Goal: Information Seeking & Learning: Learn about a topic

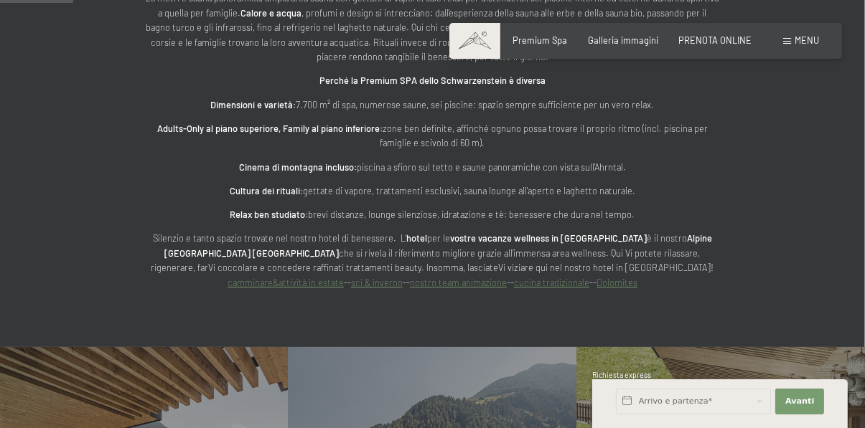
scroll to position [700, 0]
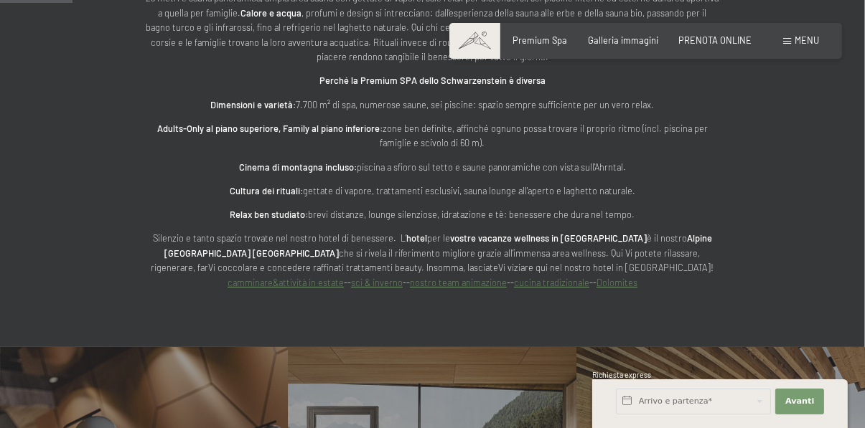
click at [744, 161] on div "Vacanze wellness in Alto Adige all'Hotel Schwarzenstein Benvenuti in una delle …" at bounding box center [433, 57] width 660 height 466
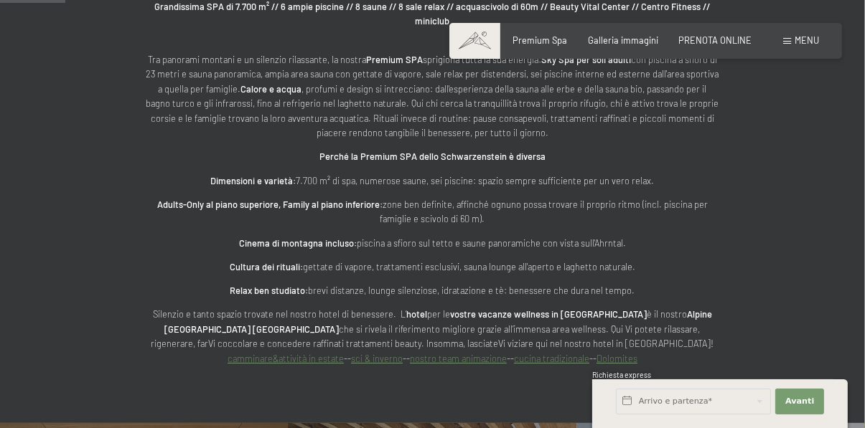
scroll to position [613, 0]
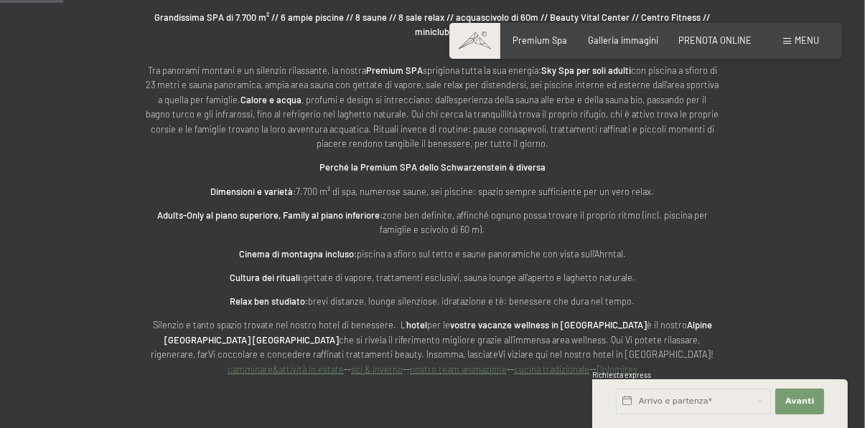
click at [645, 46] on div "Premium Spa Galleria immagini PRENOTA ONLINE" at bounding box center [621, 40] width 299 height 13
click at [641, 44] on div "Galleria immagini" at bounding box center [623, 38] width 70 height 13
click at [794, 39] on div "Menu" at bounding box center [801, 40] width 36 height 13
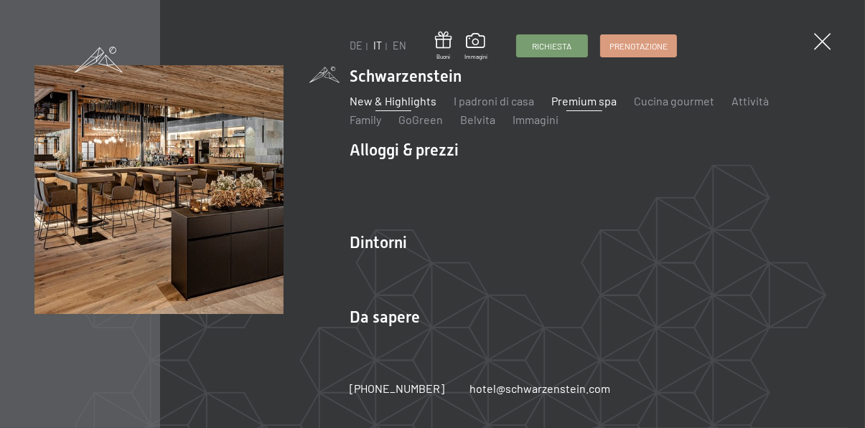
click at [419, 100] on link "New & Highlights" at bounding box center [392, 101] width 87 height 14
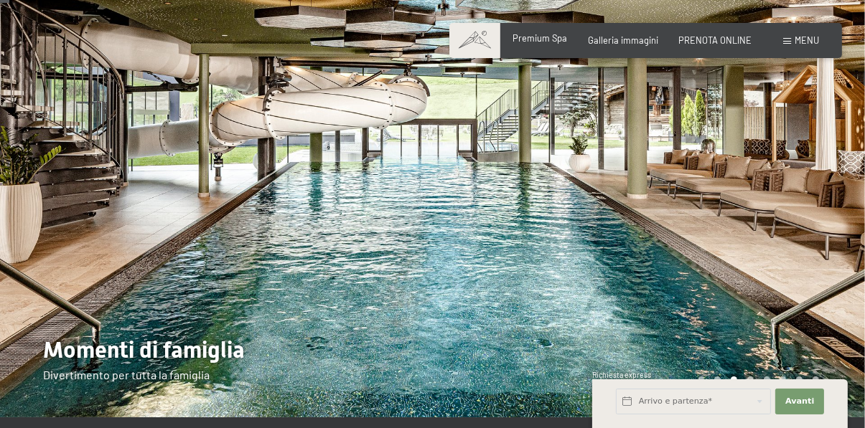
scroll to position [49, 0]
click at [547, 39] on span "Premium Spa" at bounding box center [540, 37] width 55 height 11
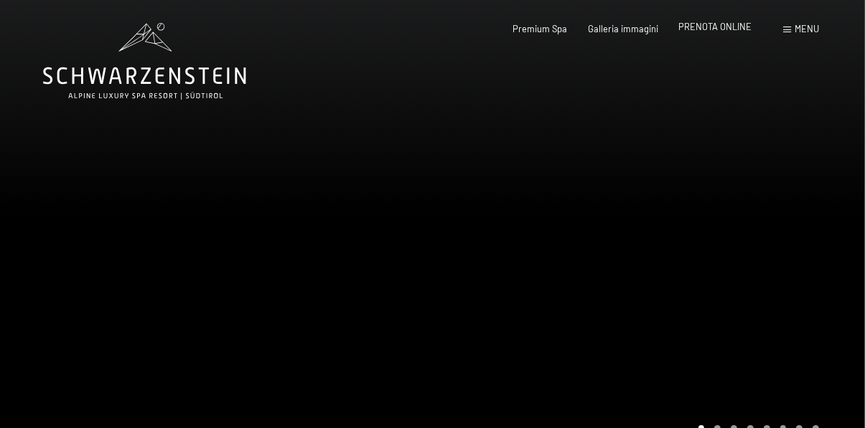
click at [719, 26] on span "PRENOTA ONLINE" at bounding box center [714, 26] width 73 height 11
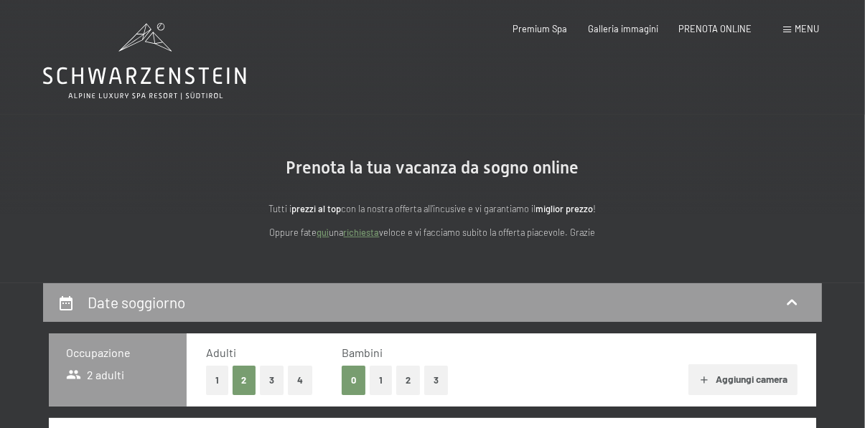
click at [800, 32] on span "Menu" at bounding box center [806, 28] width 24 height 11
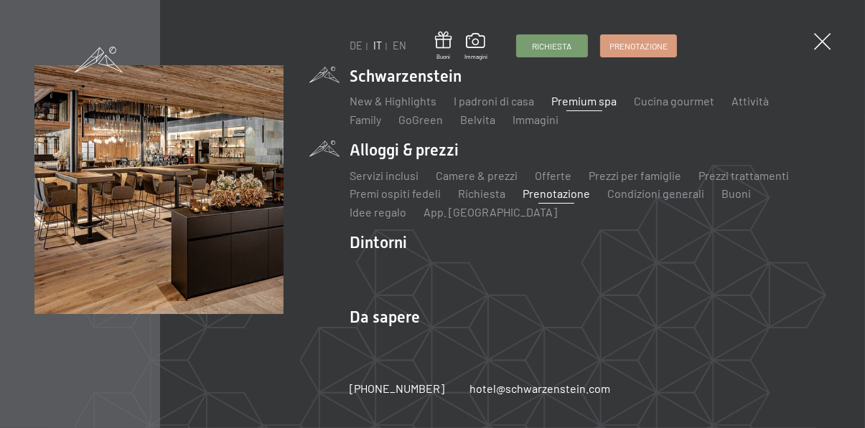
click at [588, 102] on link "Premium spa" at bounding box center [583, 101] width 65 height 14
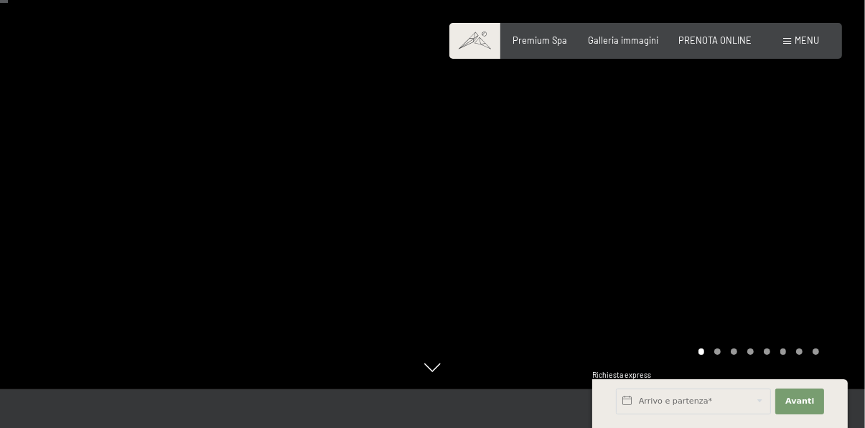
scroll to position [76, 0]
click at [803, 40] on span "Menu" at bounding box center [806, 39] width 24 height 11
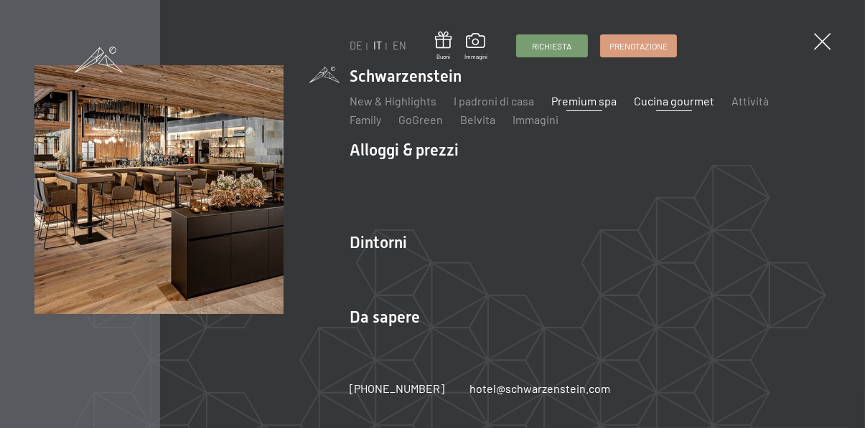
click at [682, 98] on link "Cucina gourmet" at bounding box center [674, 101] width 80 height 14
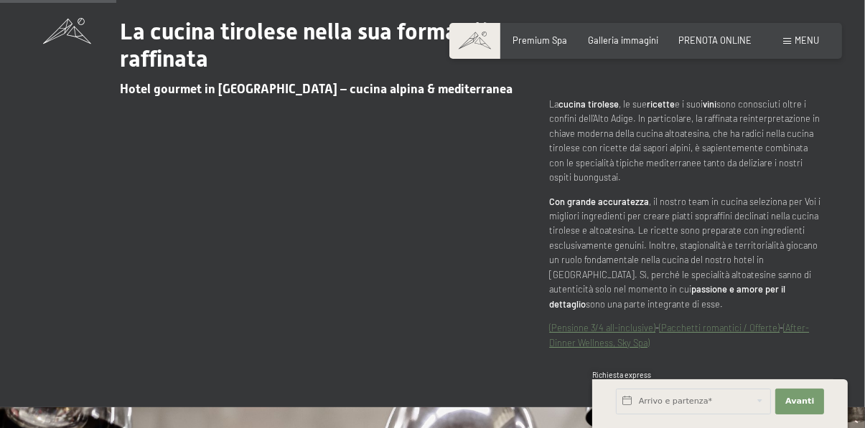
scroll to position [511, 0]
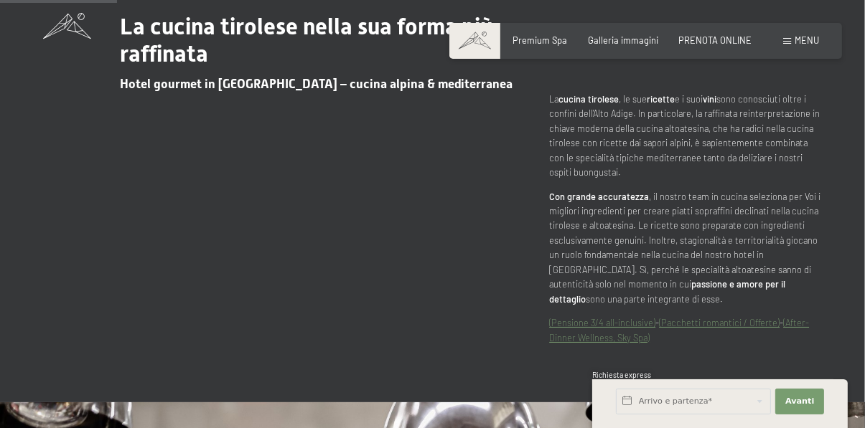
click at [619, 329] on link "(Pensione 3/4 all-inclusive)" at bounding box center [602, 322] width 106 height 11
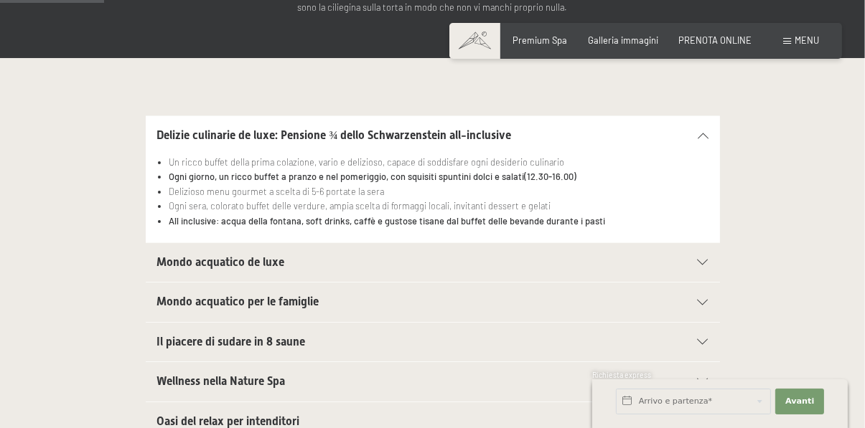
scroll to position [257, 0]
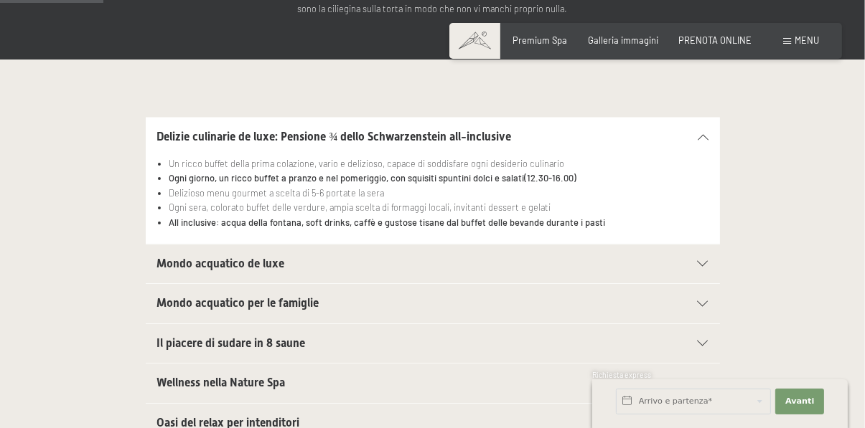
click at [704, 263] on icon at bounding box center [702, 264] width 11 height 6
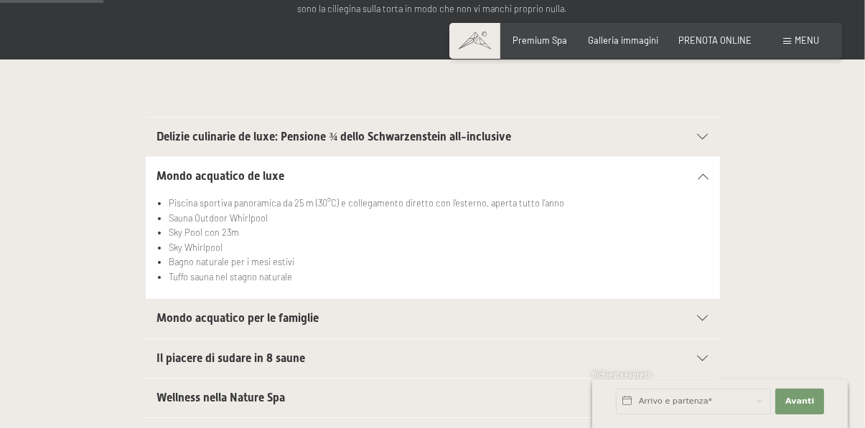
click at [702, 357] on icon at bounding box center [702, 359] width 11 height 6
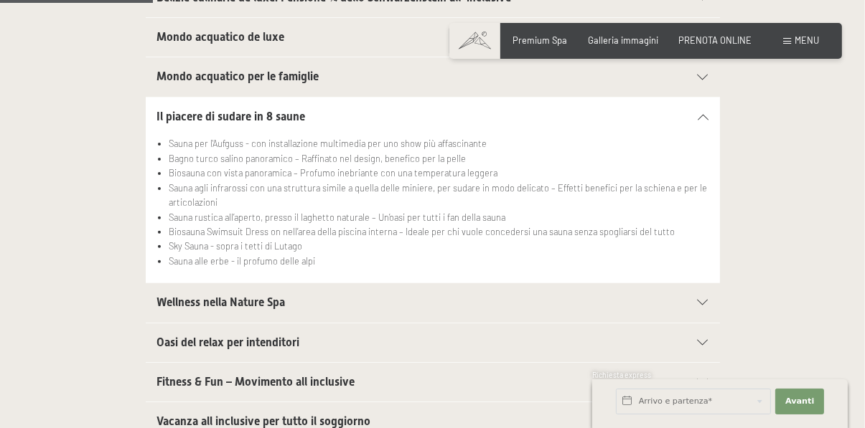
scroll to position [396, 0]
click at [707, 304] on icon at bounding box center [702, 303] width 11 height 6
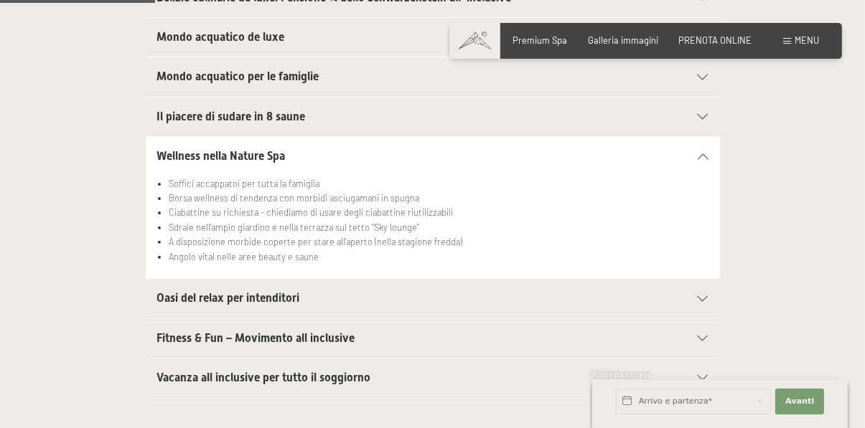
click at [702, 377] on icon at bounding box center [702, 378] width 11 height 6
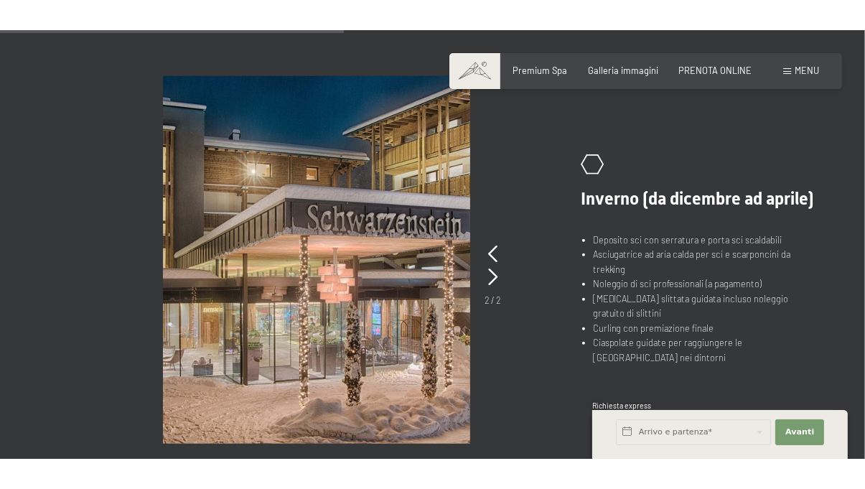
scroll to position [888, 0]
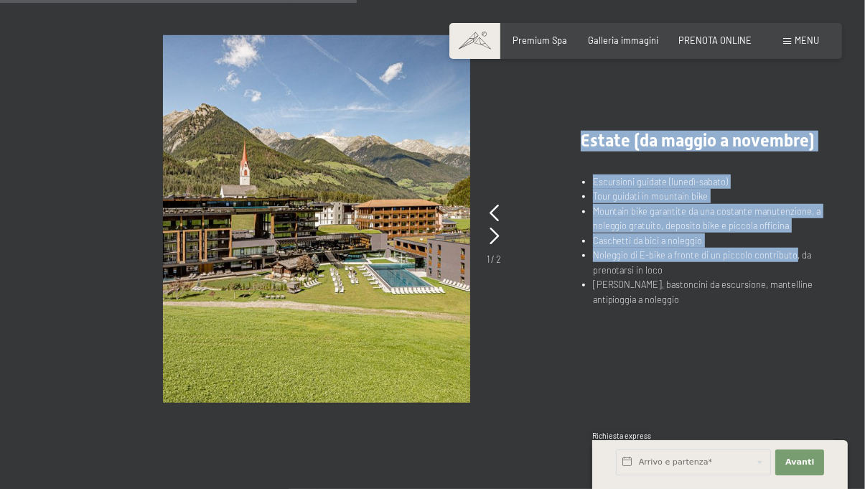
click at [832, 251] on div "slide 1 of 2 .st0{fill:none;stroke:#FFFFFF;stroke-width:2;stroke-linecap:round;…" at bounding box center [432, 218] width 865 height 367
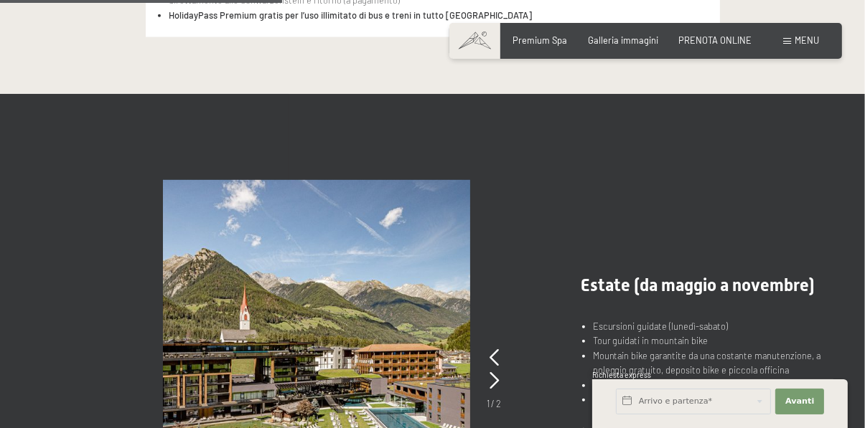
scroll to position [741, 0]
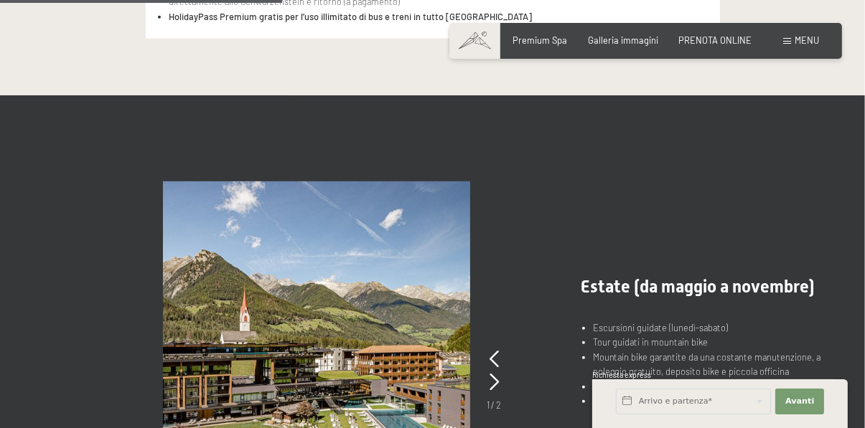
click at [806, 37] on span "Menu" at bounding box center [806, 39] width 24 height 11
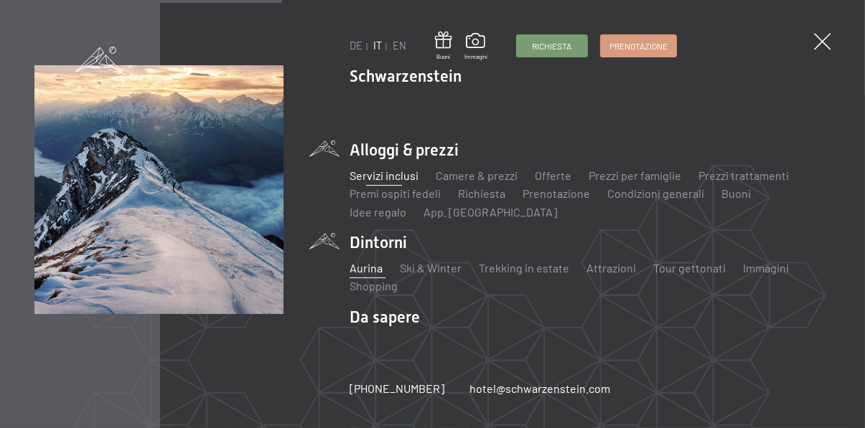
click at [377, 266] on link "Aurina" at bounding box center [365, 268] width 33 height 14
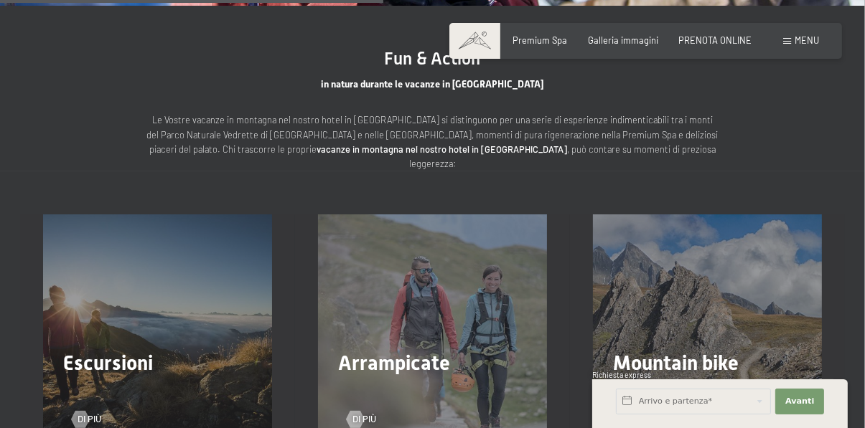
scroll to position [1764, 0]
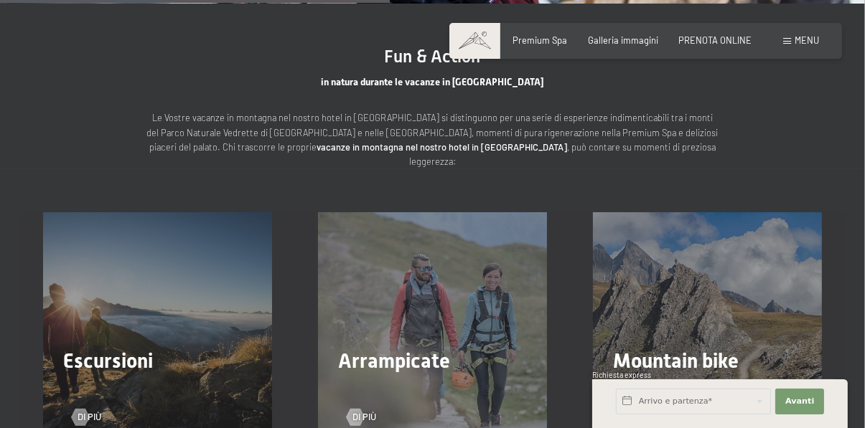
click at [186, 329] on div "Escursioni Di più" at bounding box center [157, 326] width 275 height 229
click at [148, 329] on div "Escursioni Di più" at bounding box center [157, 326] width 275 height 229
click at [85, 409] on div at bounding box center [80, 417] width 10 height 17
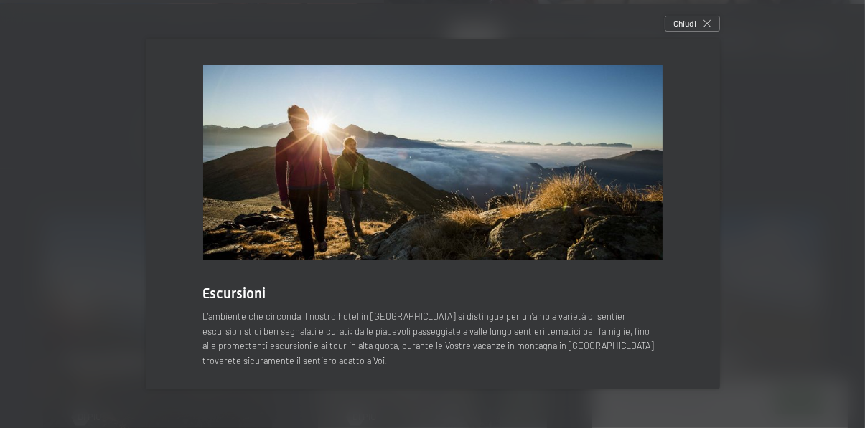
click at [712, 32] on div "Chiudi" at bounding box center [691, 24] width 55 height 16
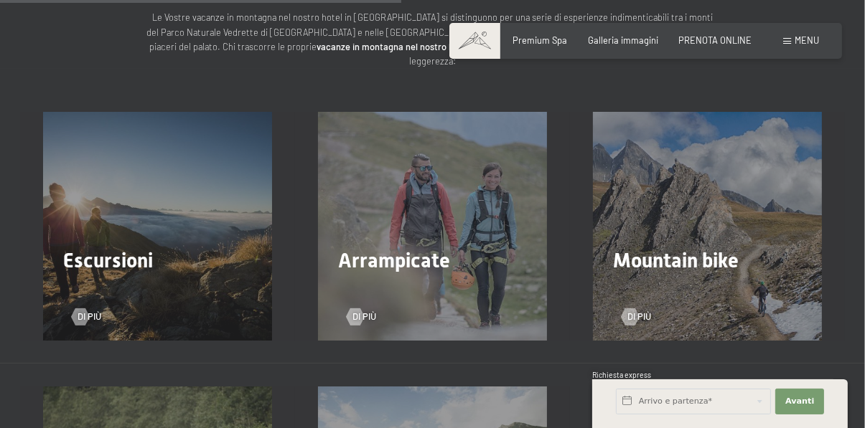
scroll to position [1865, 0]
click at [434, 225] on div "Arrampicate Di più" at bounding box center [432, 225] width 275 height 229
click at [447, 226] on div "Arrampicate Di più" at bounding box center [432, 225] width 275 height 229
click at [360, 308] on div at bounding box center [355, 316] width 10 height 17
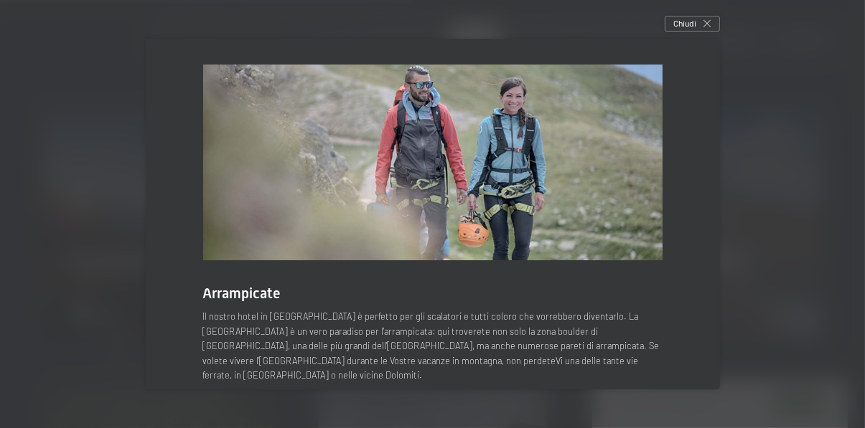
click at [711, 63] on div "Arrampicate Il nostro hotel in Alto Adige è perfetto per gli scalatori e tutti …" at bounding box center [432, 214] width 608 height 385
click at [700, 32] on div "Chiudi" at bounding box center [691, 24] width 55 height 16
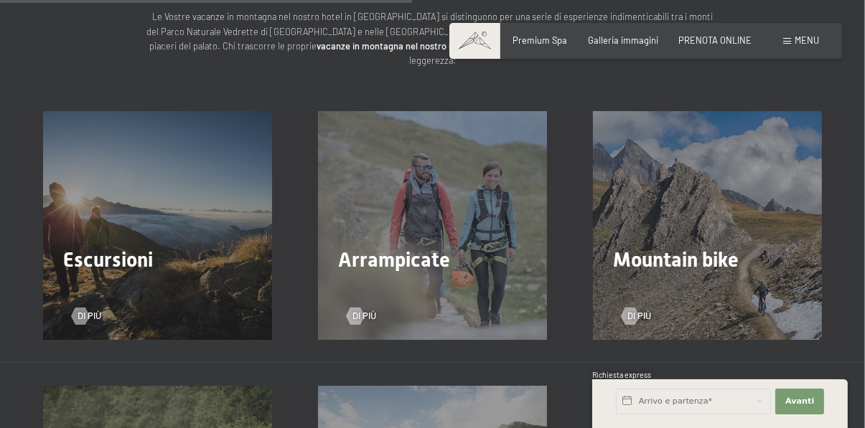
click at [692, 248] on span "Mountain bike" at bounding box center [676, 260] width 126 height 24
click at [635, 308] on div at bounding box center [630, 316] width 10 height 17
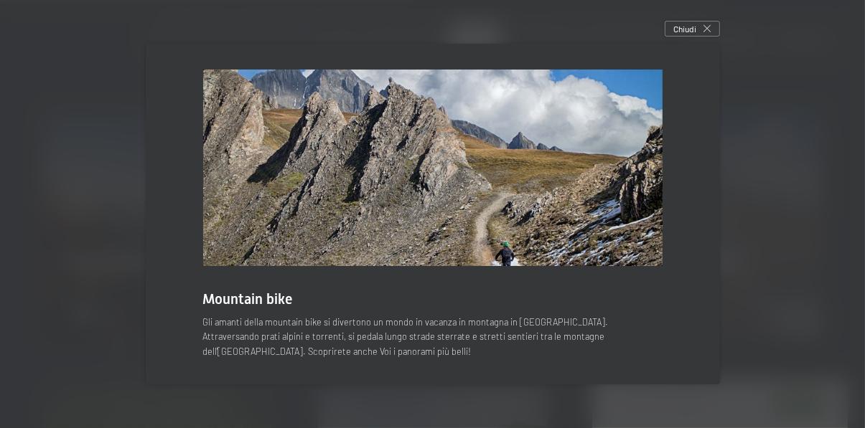
click at [704, 32] on icon at bounding box center [706, 28] width 7 height 7
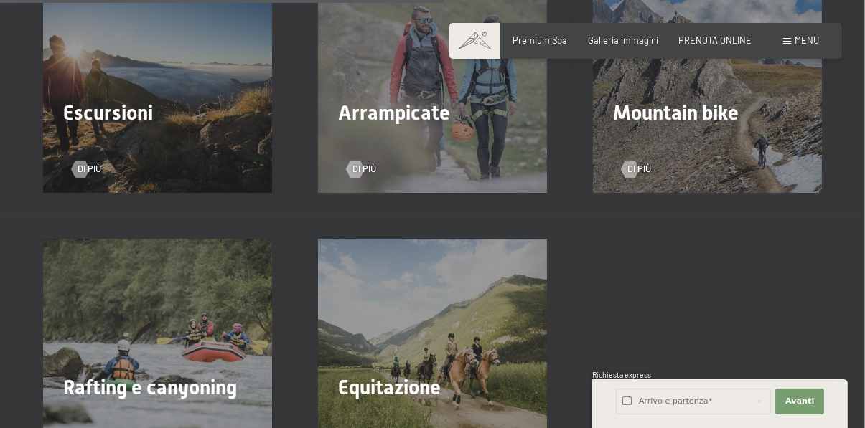
scroll to position [2013, 0]
click at [183, 322] on div "Rafting e canyoning Di più" at bounding box center [157, 352] width 275 height 229
click at [80, 405] on div "Rafting e canyoning Di più" at bounding box center [157, 352] width 275 height 229
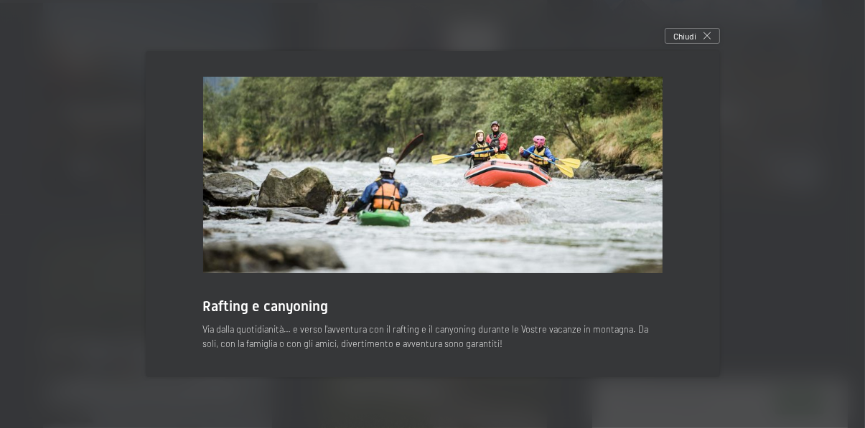
click at [707, 44] on div "Chiudi" at bounding box center [691, 36] width 55 height 16
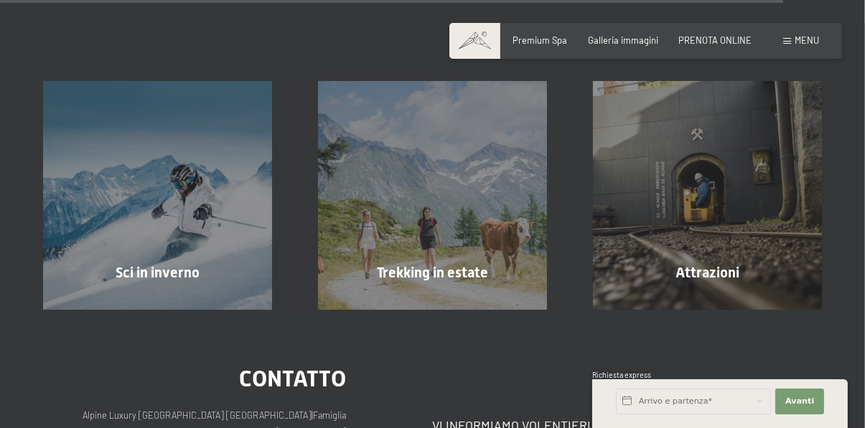
scroll to position [3650, 0]
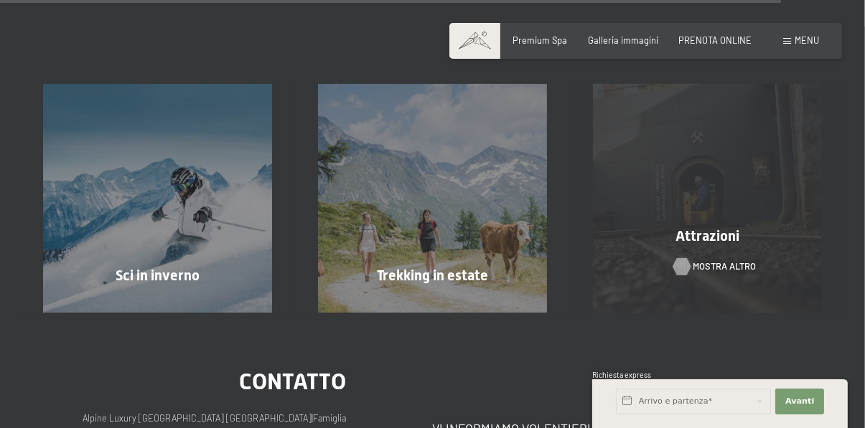
click at [728, 260] on span "mostra altro" at bounding box center [724, 266] width 63 height 13
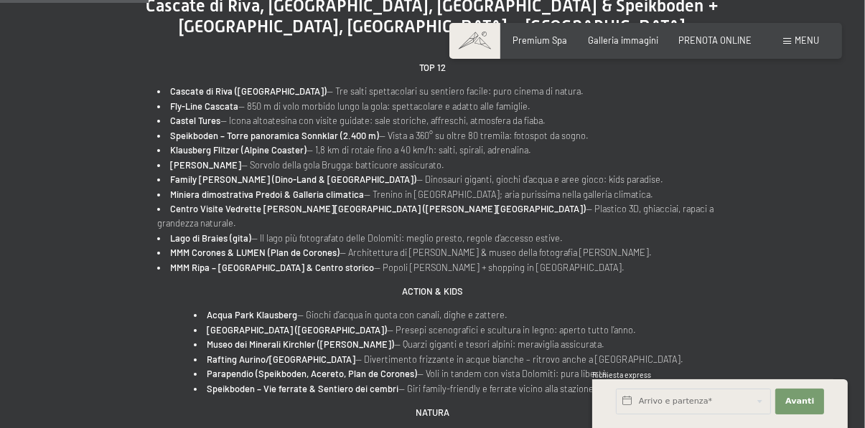
scroll to position [557, 0]
